Goal: Task Accomplishment & Management: Use online tool/utility

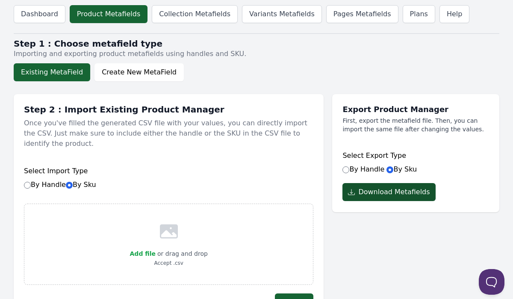
click at [385, 195] on button "Download Metafields" at bounding box center [389, 192] width 93 height 18
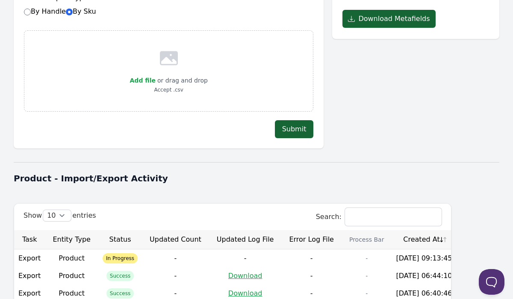
scroll to position [239, 0]
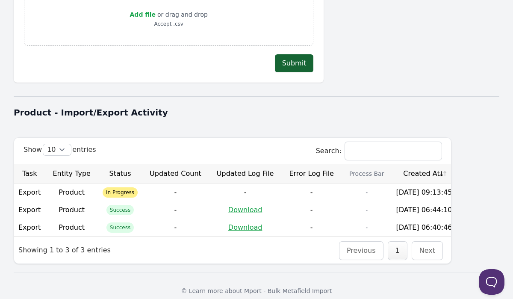
click at [230, 204] on td "Download" at bounding box center [245, 210] width 73 height 18
click at [231, 206] on link "Download" at bounding box center [245, 210] width 34 height 8
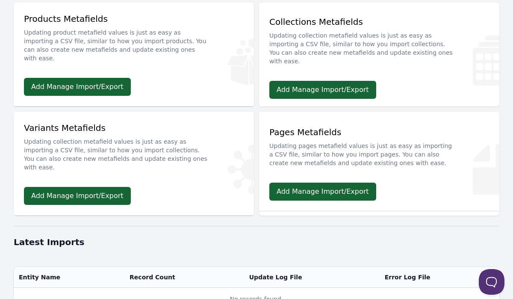
scroll to position [211, 0]
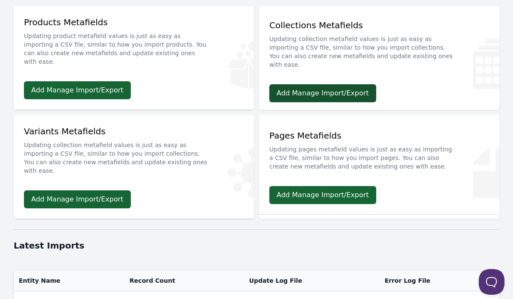
click at [312, 84] on link "Add Manage Import/Export" at bounding box center [323, 93] width 107 height 18
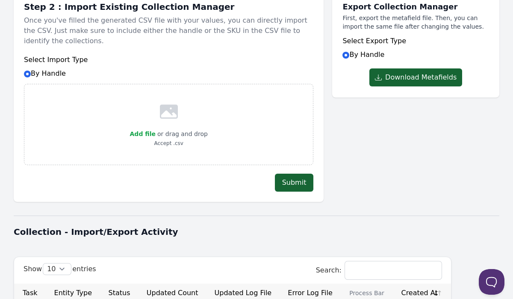
scroll to position [125, 0]
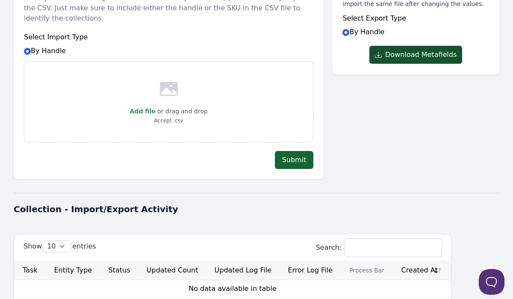
click at [384, 48] on button "Download Metafields" at bounding box center [416, 55] width 93 height 18
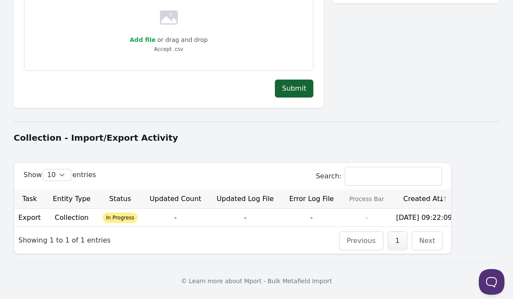
scroll to position [0, 0]
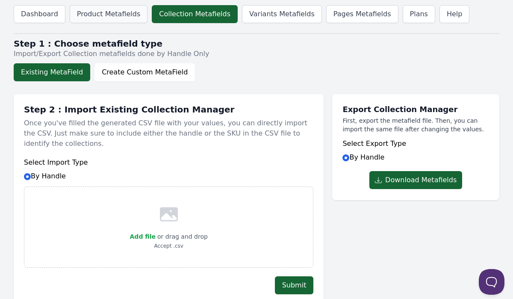
click at [88, 16] on link "Product Metafields" at bounding box center [109, 14] width 78 height 18
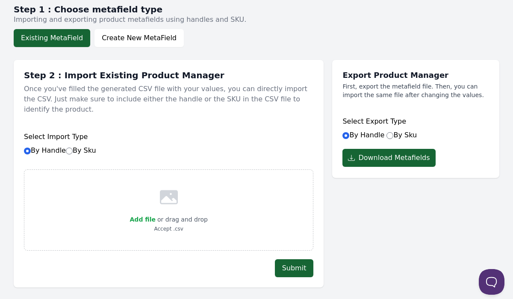
scroll to position [46, 0]
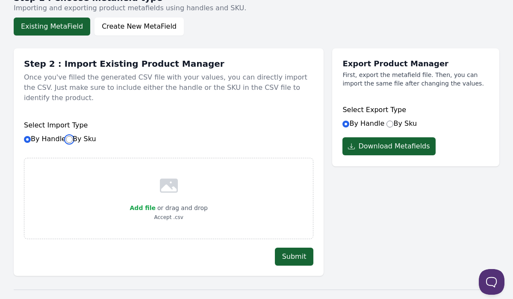
click at [71, 136] on input "By Sku" at bounding box center [69, 139] width 7 height 7
radio input "true"
click at [32, 135] on label "By Handle By Sku" at bounding box center [60, 139] width 72 height 8
click at [31, 136] on input "By Handle By Sku" at bounding box center [27, 139] width 7 height 7
radio input "true"
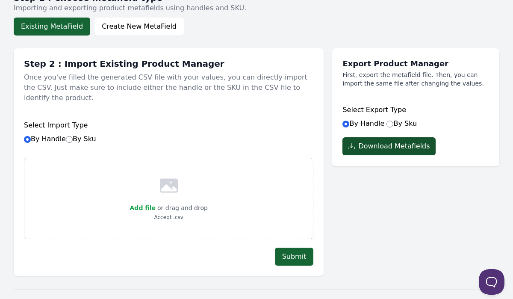
click at [371, 152] on button "Download Metafields" at bounding box center [389, 146] width 93 height 18
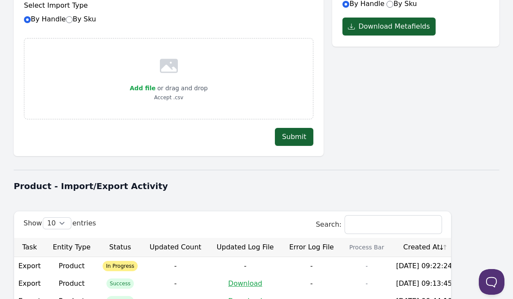
scroll to position [257, 0]
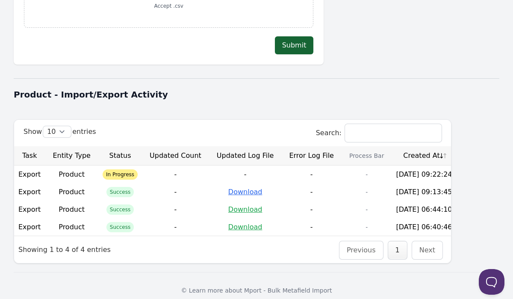
click at [240, 188] on link "Download" at bounding box center [245, 192] width 34 height 8
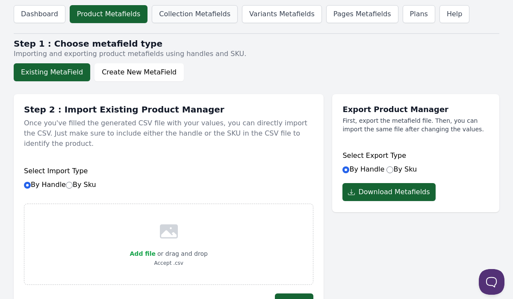
click at [193, 20] on link "Collection Metafields" at bounding box center [195, 14] width 86 height 18
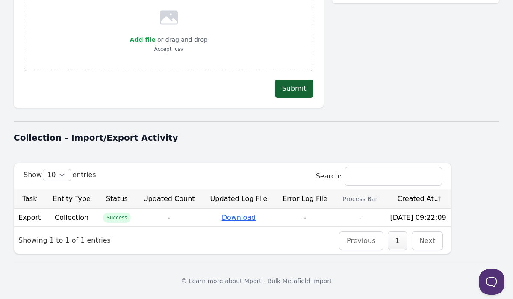
click at [225, 221] on link "Download" at bounding box center [239, 217] width 34 height 8
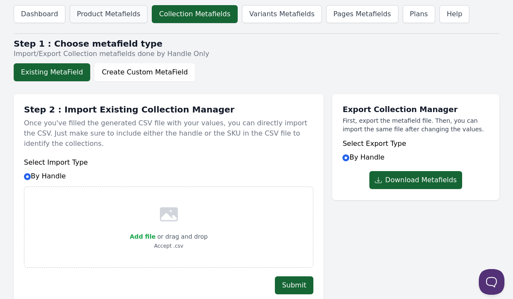
click at [101, 13] on link "Product Metafields" at bounding box center [109, 14] width 78 height 18
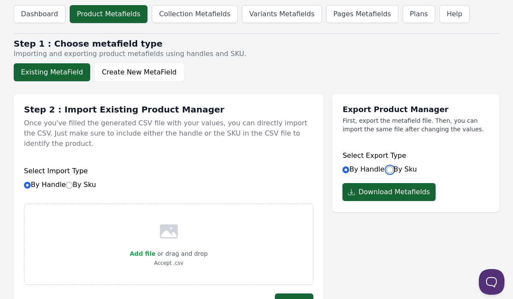
click at [387, 169] on input "By Sku" at bounding box center [390, 169] width 7 height 7
radio input "true"
click at [71, 182] on input "By Sku" at bounding box center [69, 185] width 7 height 7
radio input "true"
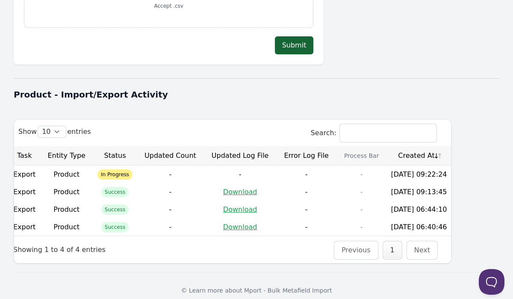
scroll to position [0, 5]
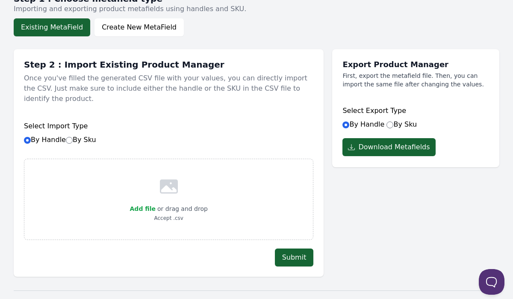
scroll to position [49, 0]
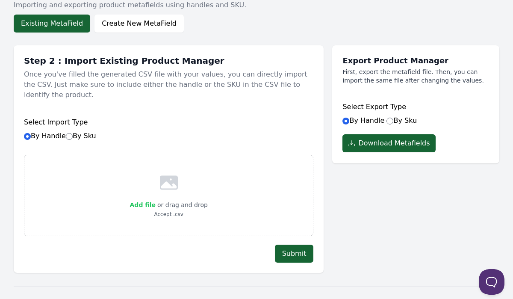
click at [146, 202] on span "Add file" at bounding box center [143, 205] width 26 height 7
click at [155, 199] on input "Add file" at bounding box center [155, 199] width 0 height 0
type input "C:\fakepath\product_metafields_2025-09-04_09-14-03.csv"
click at [292, 245] on button "Submit" at bounding box center [294, 254] width 39 height 18
click at [70, 133] on input "By Sku" at bounding box center [69, 136] width 7 height 7
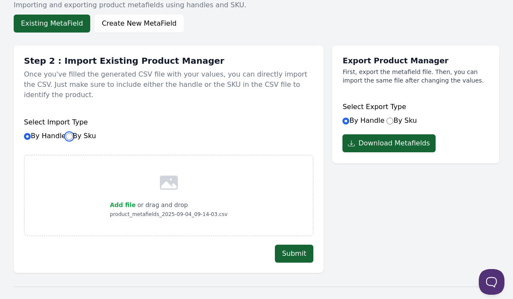
radio input "true"
click at [128, 202] on span "Add file" at bounding box center [123, 205] width 26 height 7
click at [135, 199] on input "Add file" at bounding box center [135, 199] width 0 height 0
click at [292, 245] on button "Submit" at bounding box center [294, 254] width 39 height 18
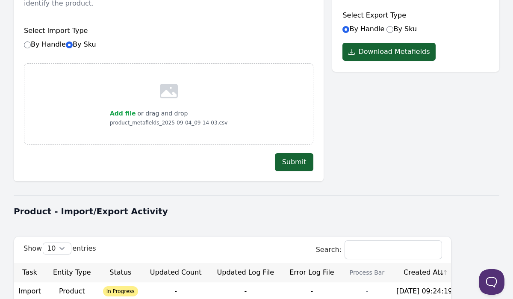
scroll to position [141, 0]
